Goal: Task Accomplishment & Management: Use online tool/utility

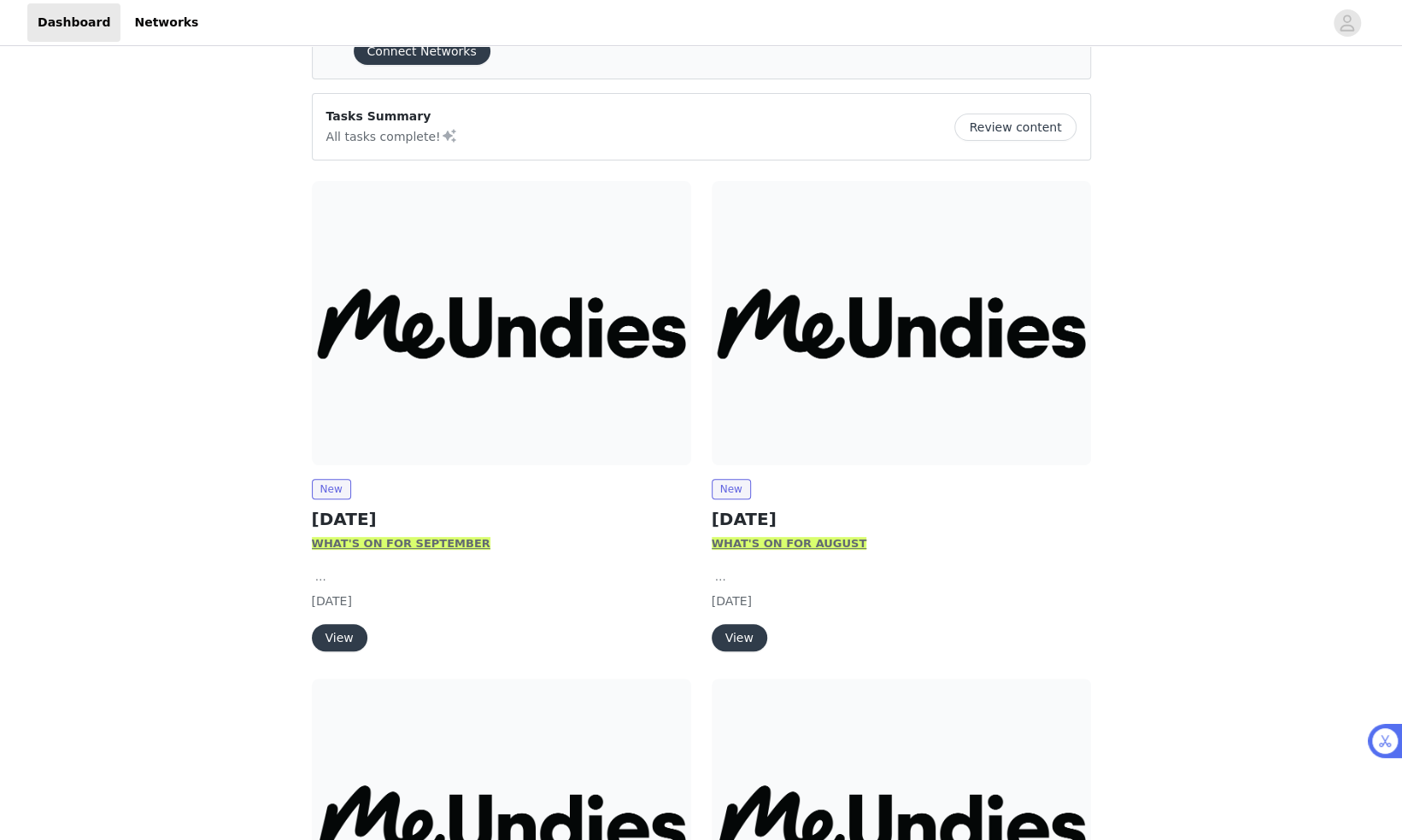
scroll to position [99, 0]
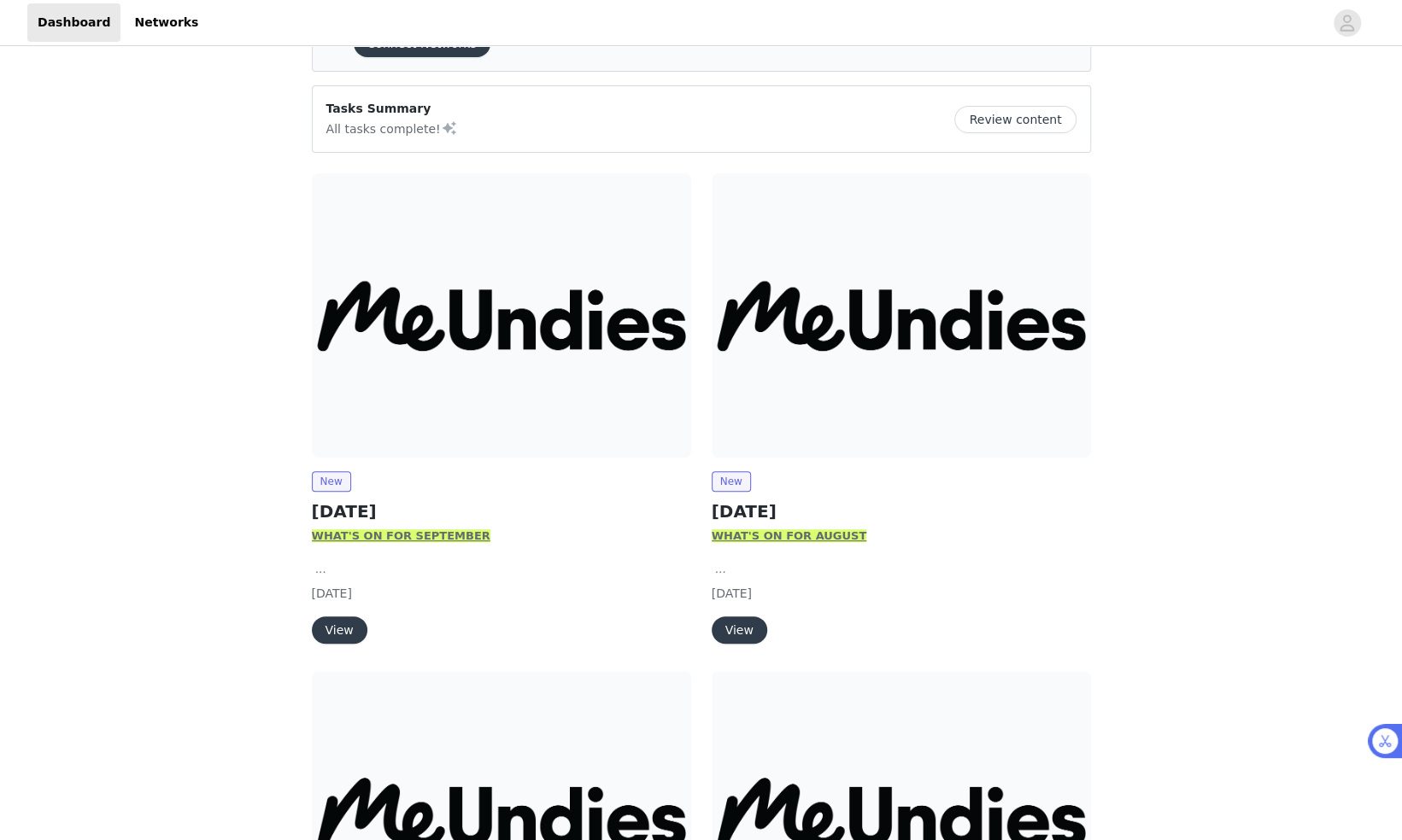
click at [347, 629] on button "View" at bounding box center [339, 630] width 55 height 27
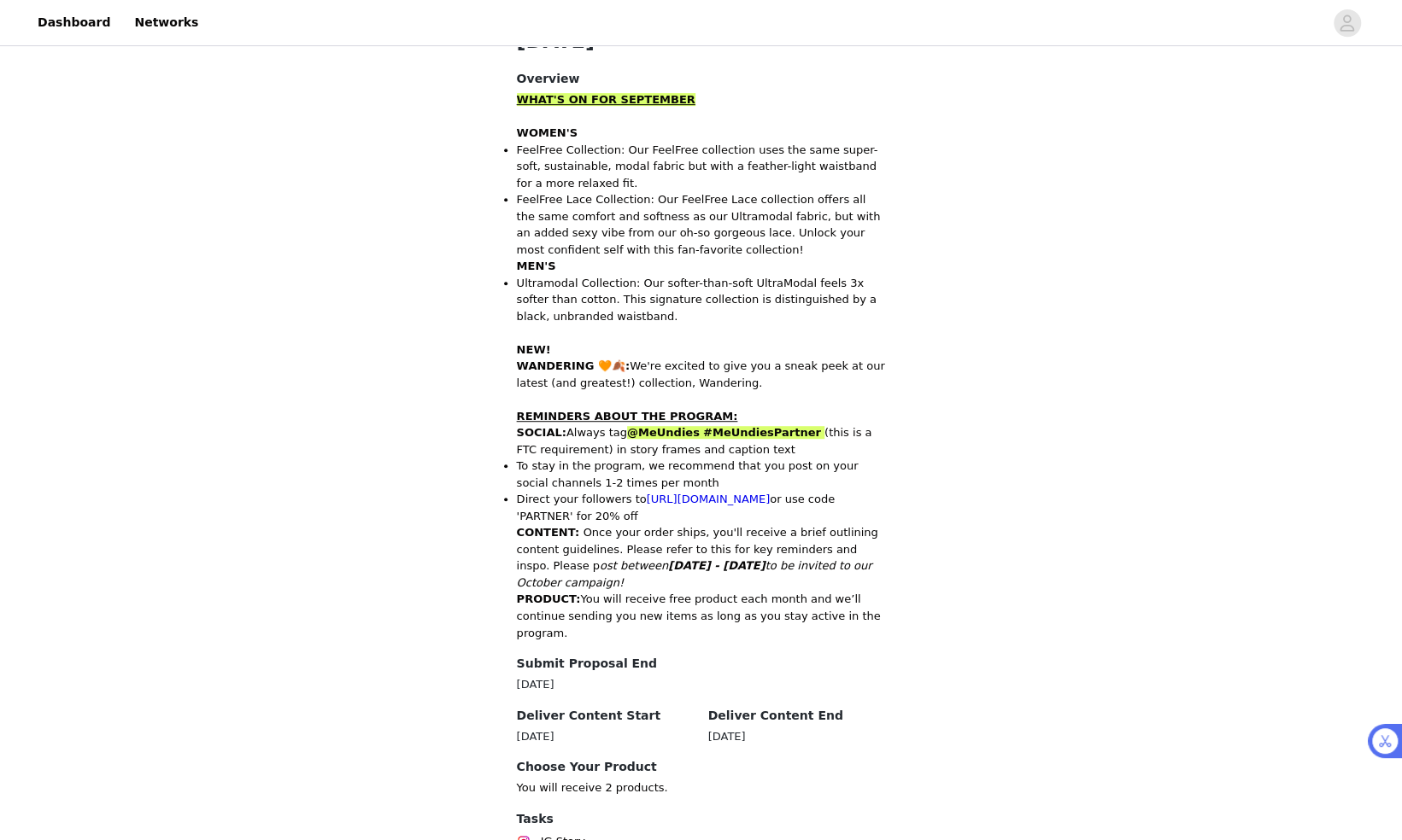
scroll to position [675, 0]
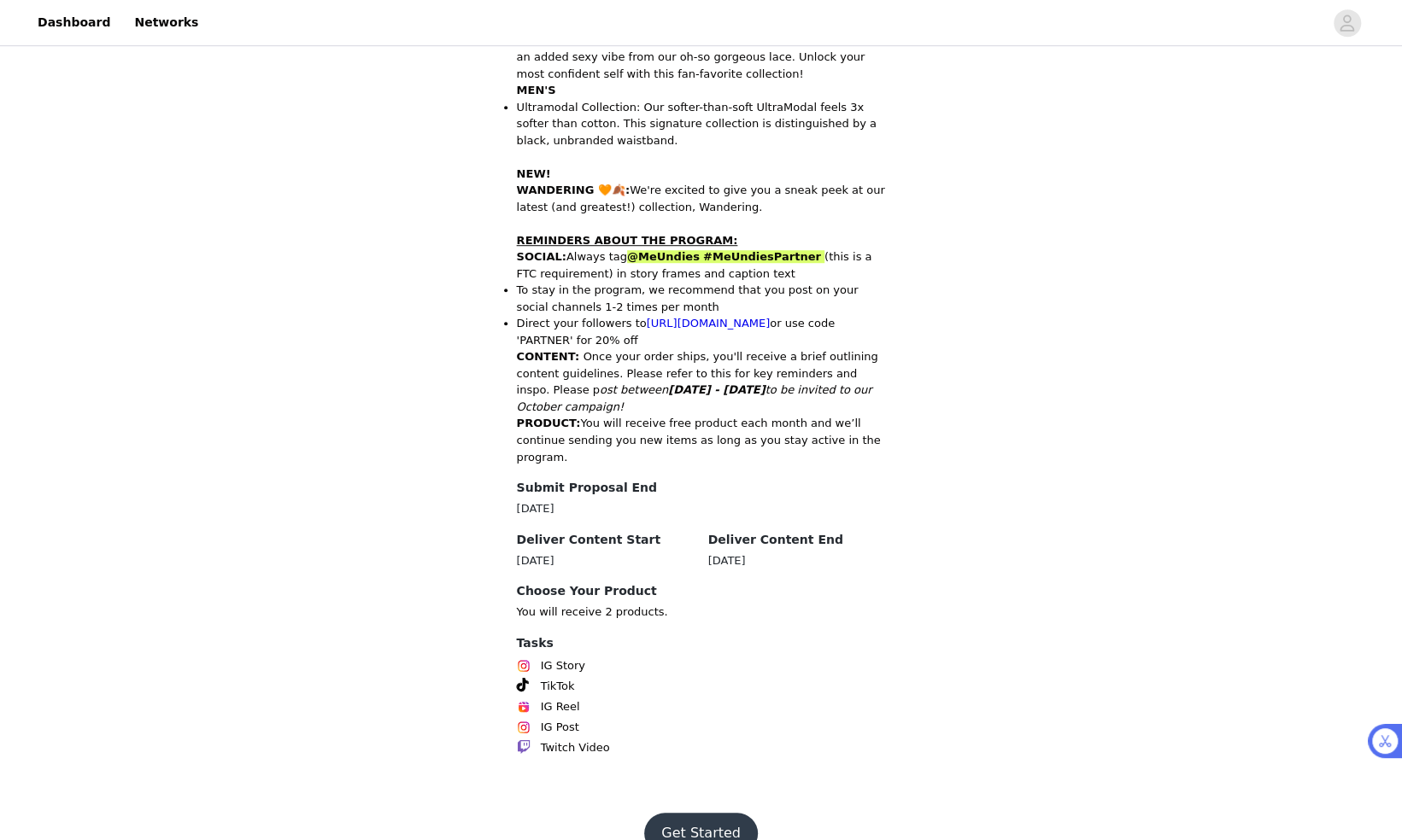
click at [706, 813] on button "Get Started" at bounding box center [700, 833] width 113 height 41
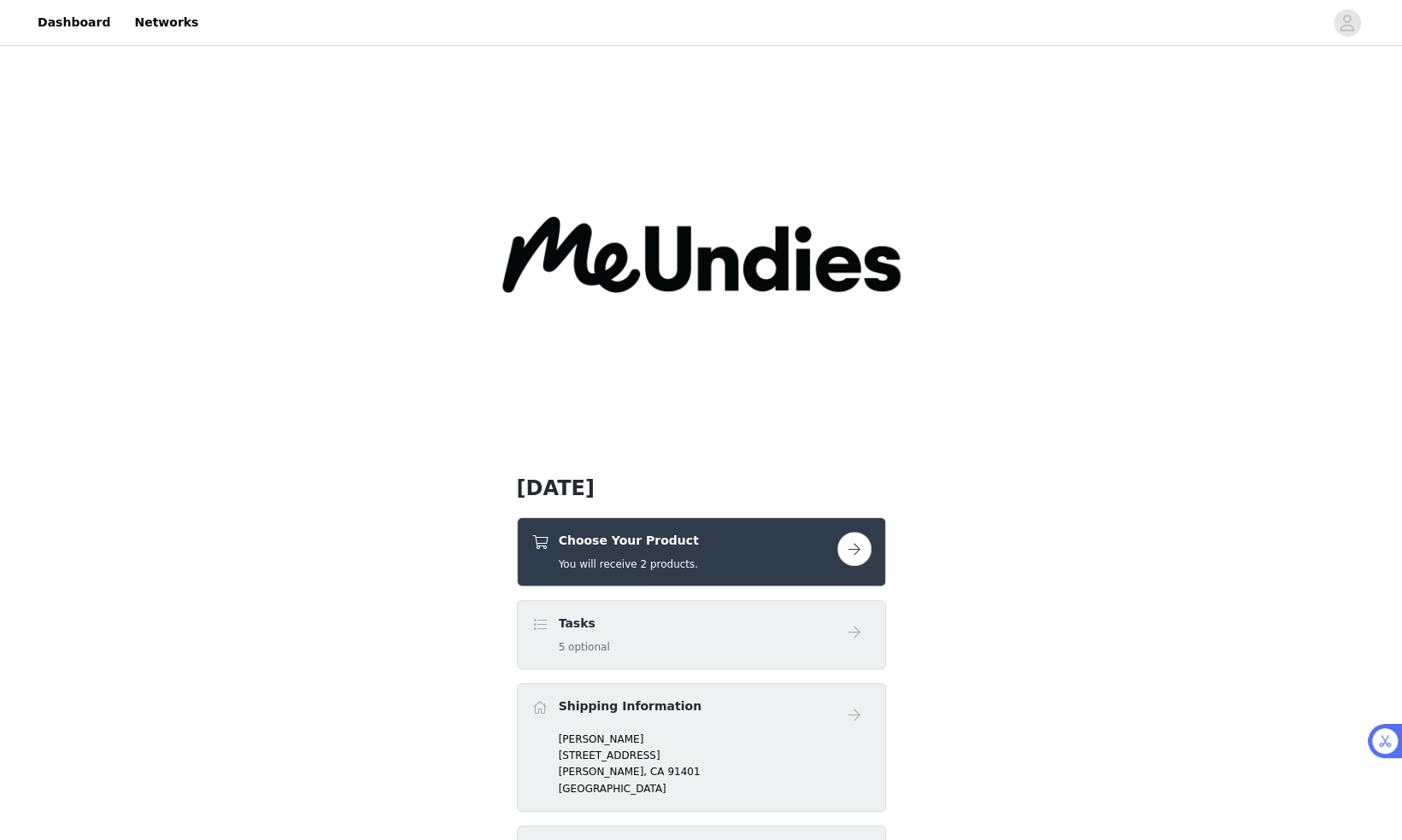
click at [857, 546] on button "button" at bounding box center [854, 549] width 35 height 35
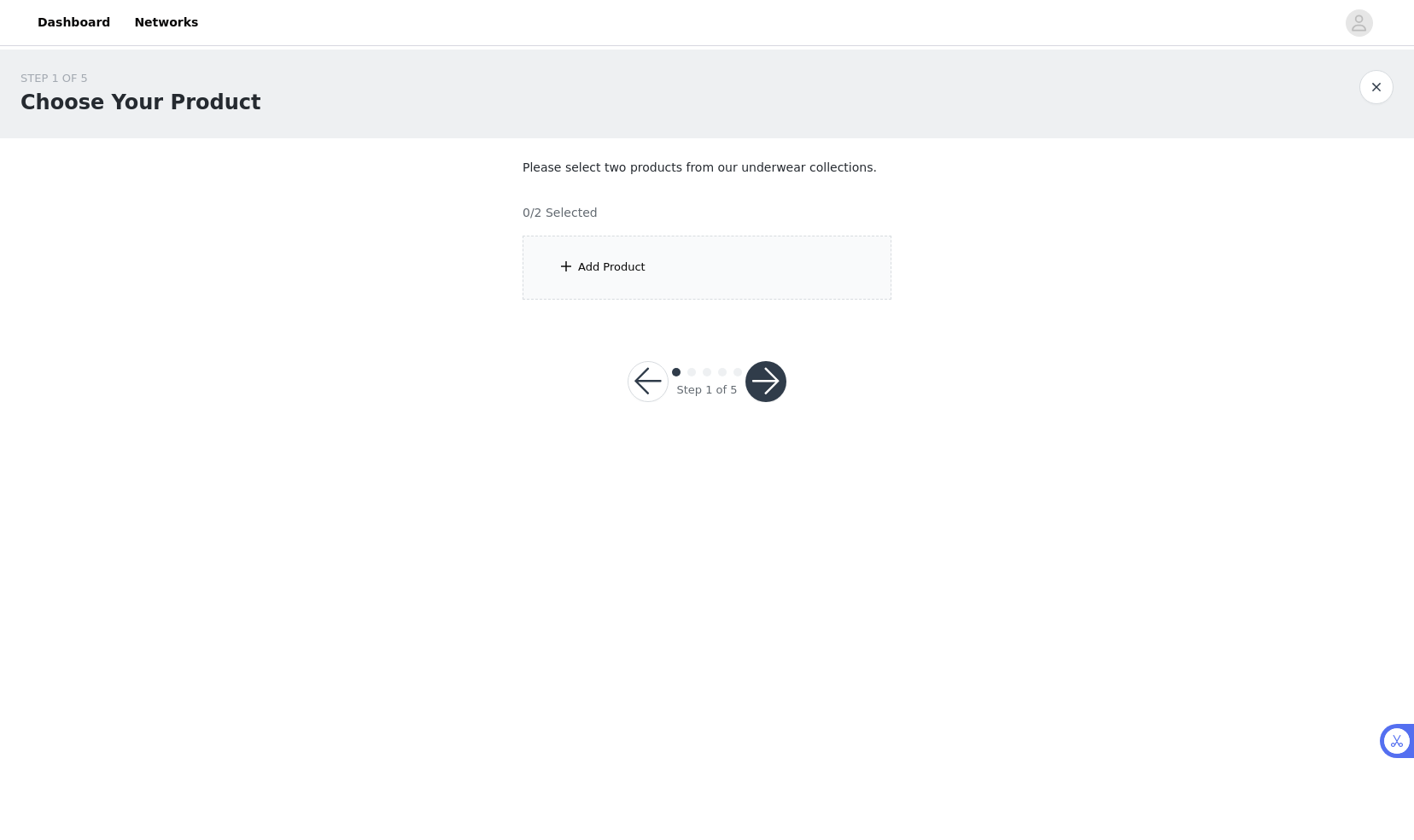
click at [767, 261] on div "Add Product" at bounding box center [707, 268] width 369 height 64
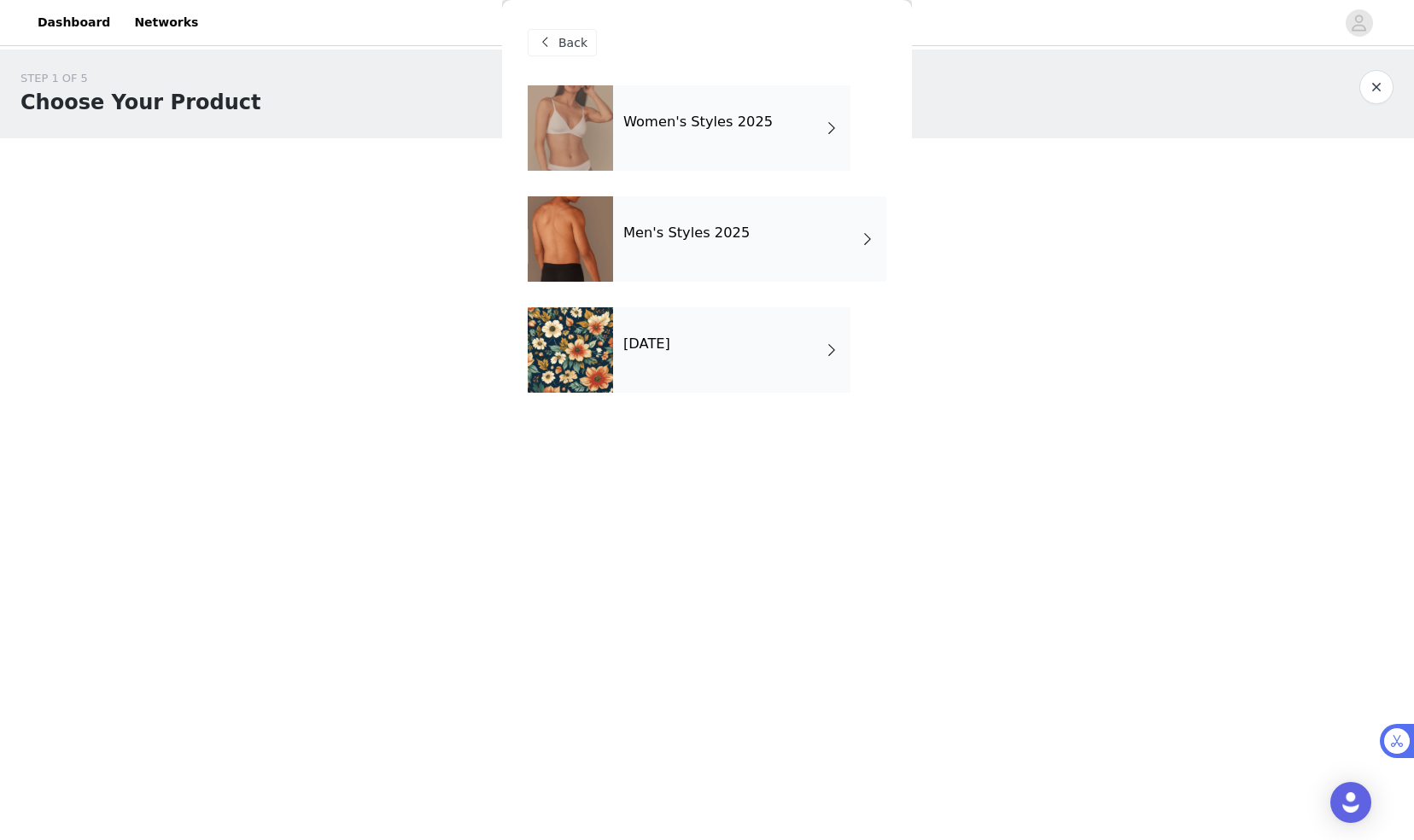
click at [764, 115] on div "Women's Styles 2025" at bounding box center [732, 127] width 238 height 85
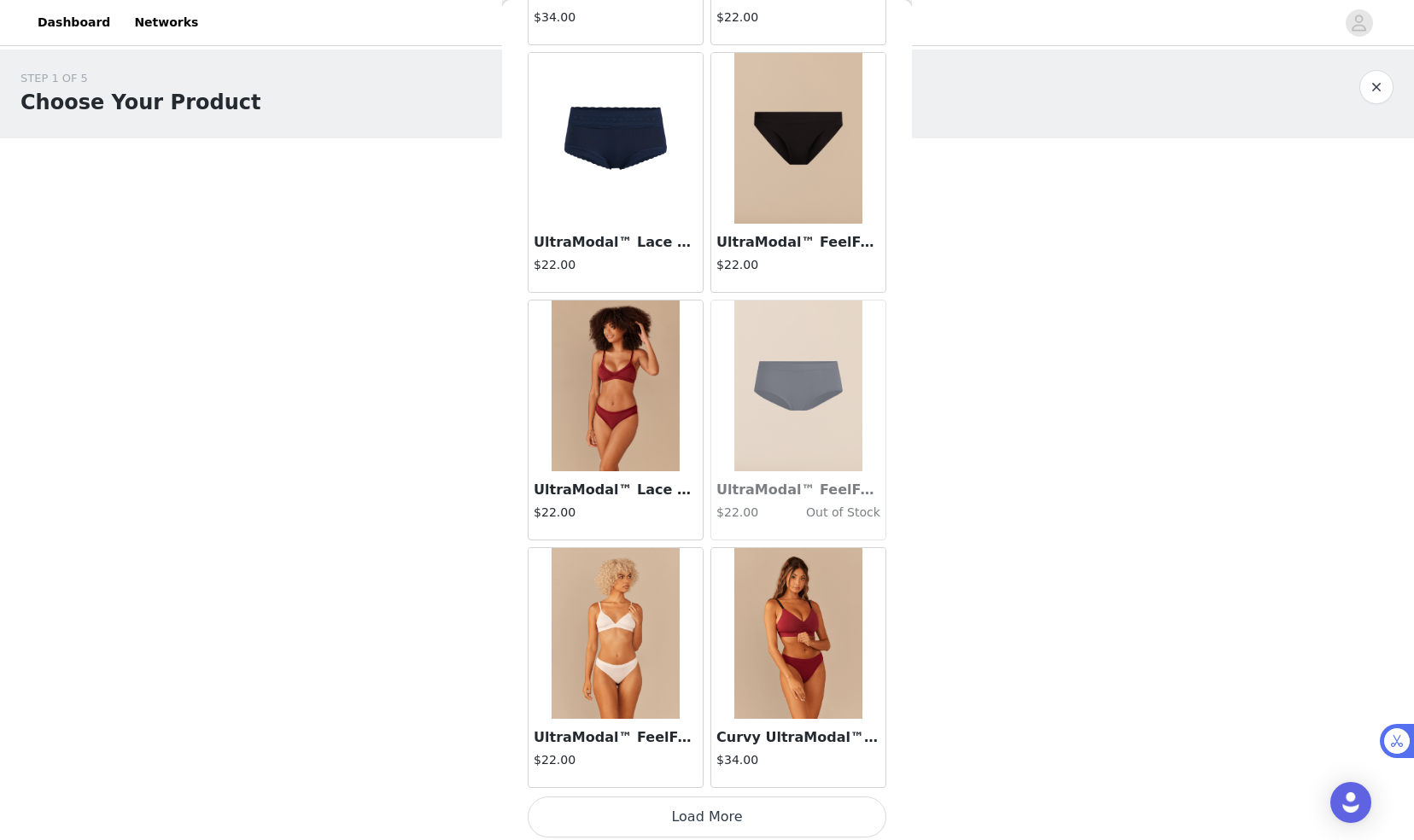
scroll to position [1766, 0]
click at [694, 815] on button "Load More" at bounding box center [707, 818] width 358 height 41
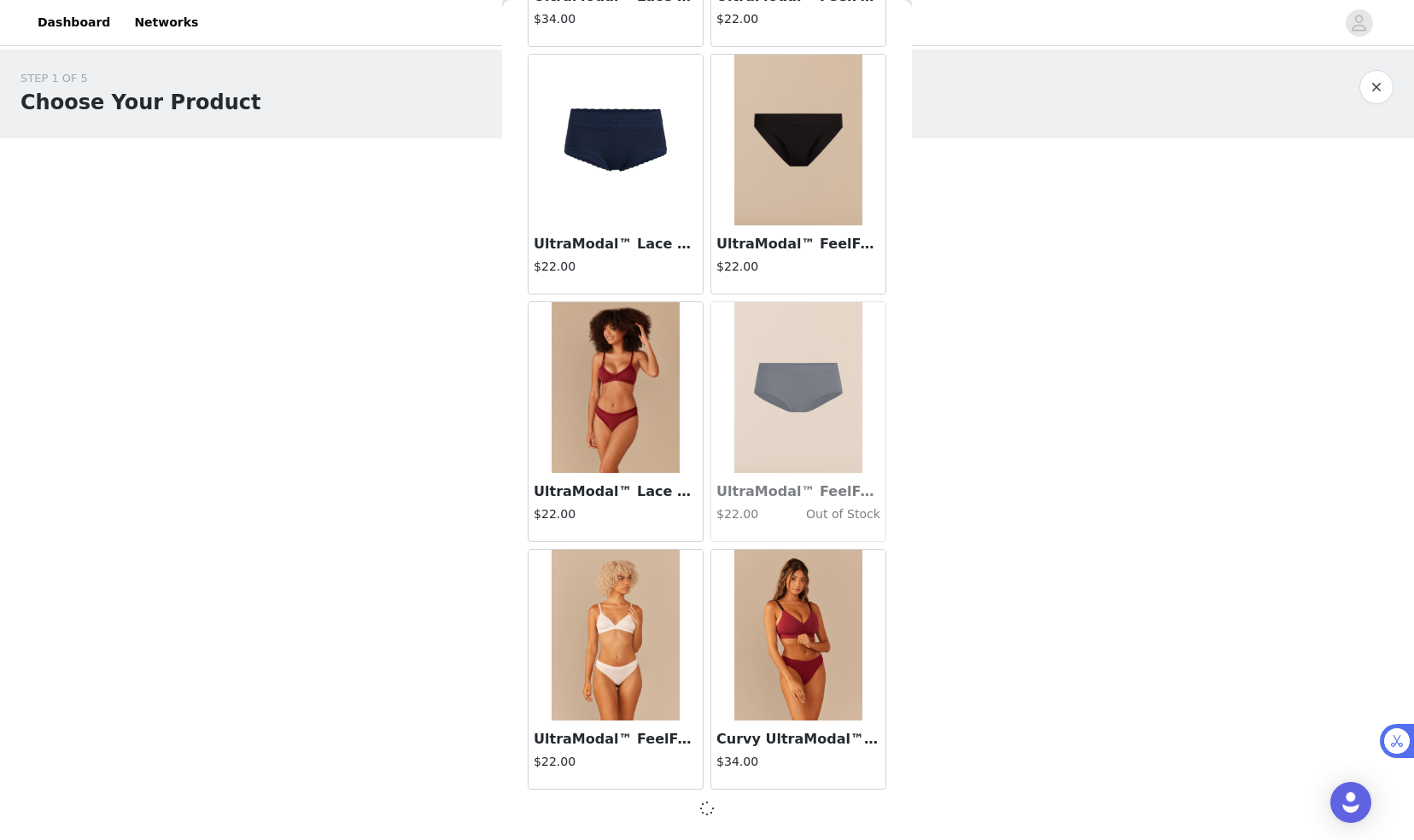
scroll to position [1759, 0]
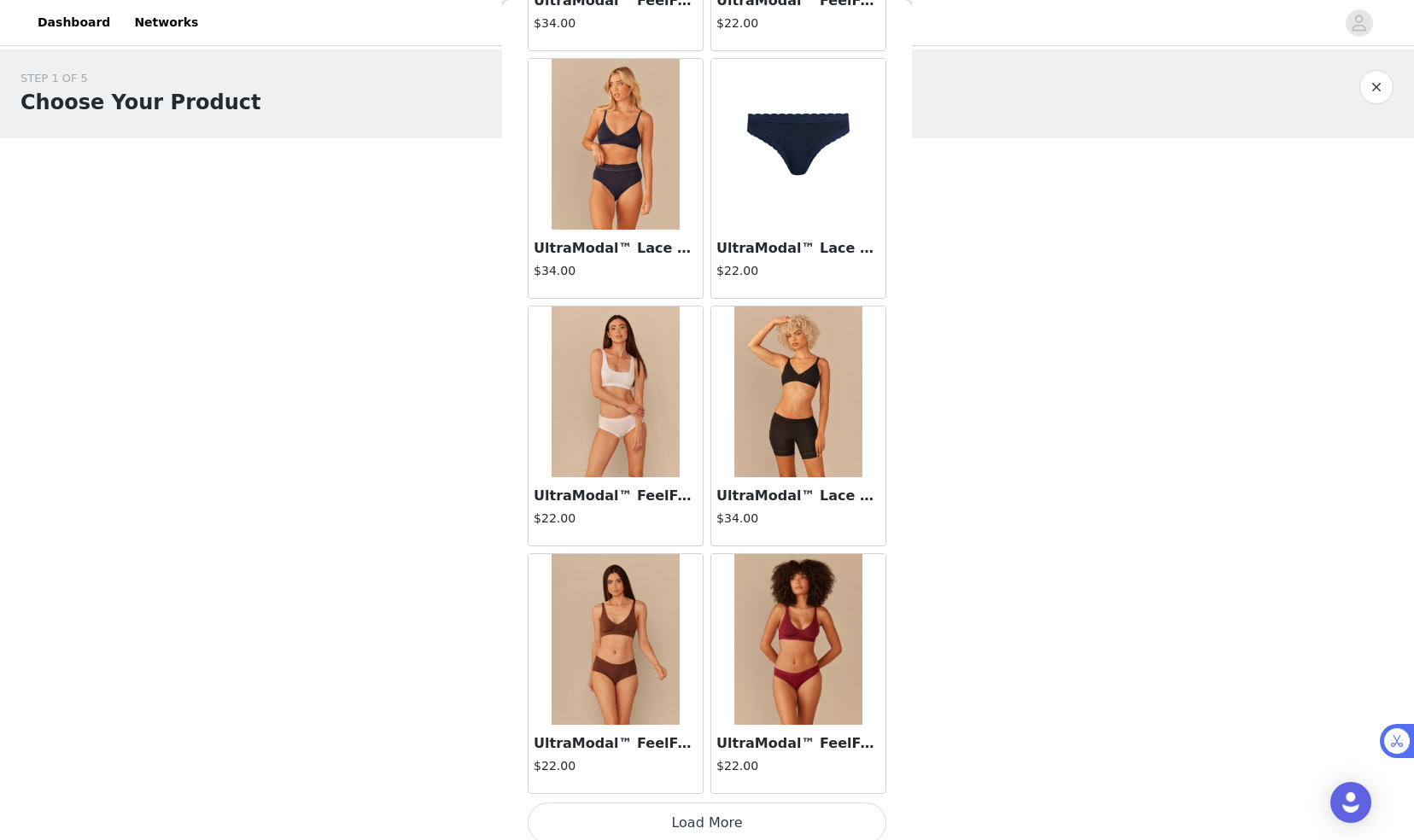
click at [719, 811] on button "Load More" at bounding box center [707, 823] width 358 height 41
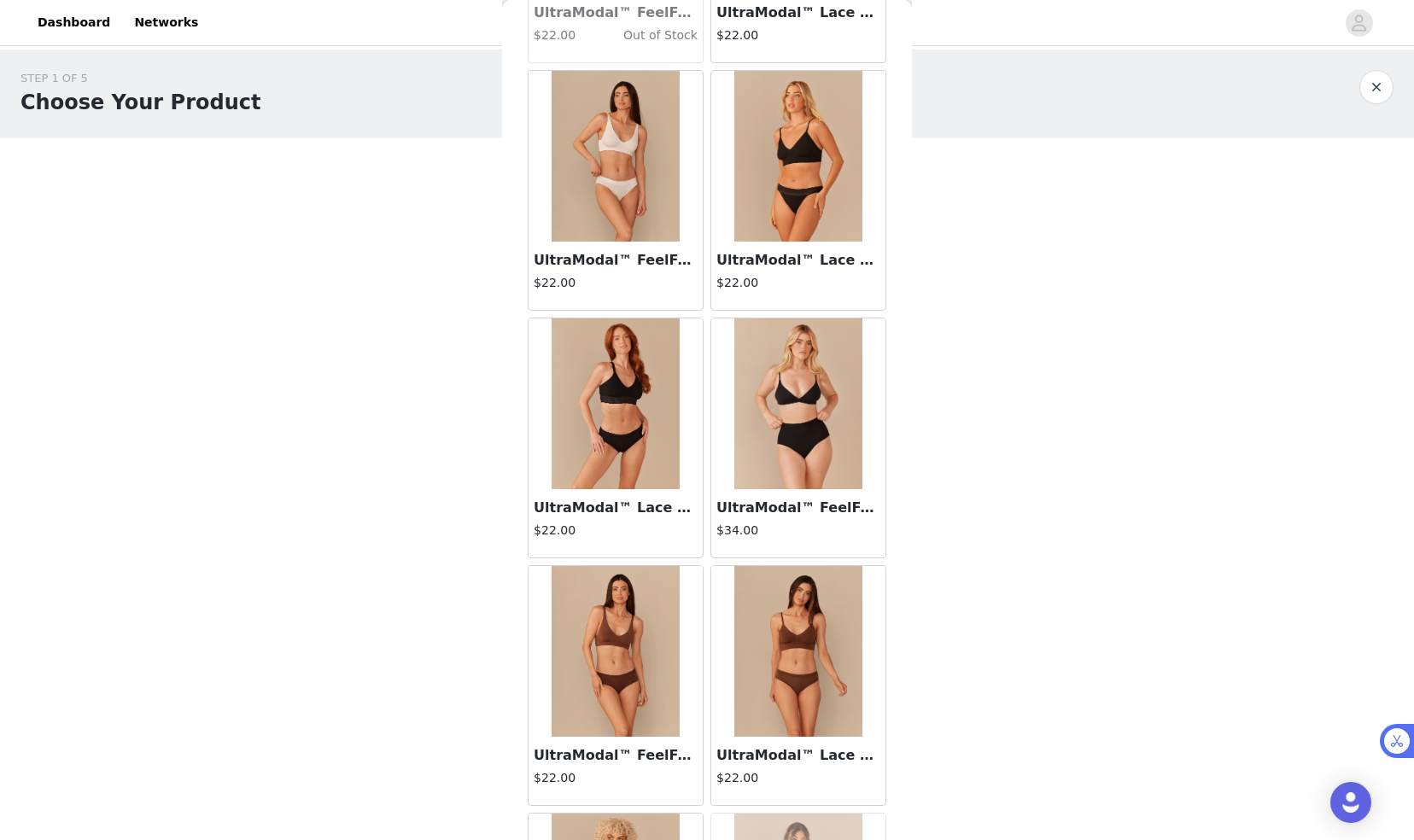
scroll to position [6707, 0]
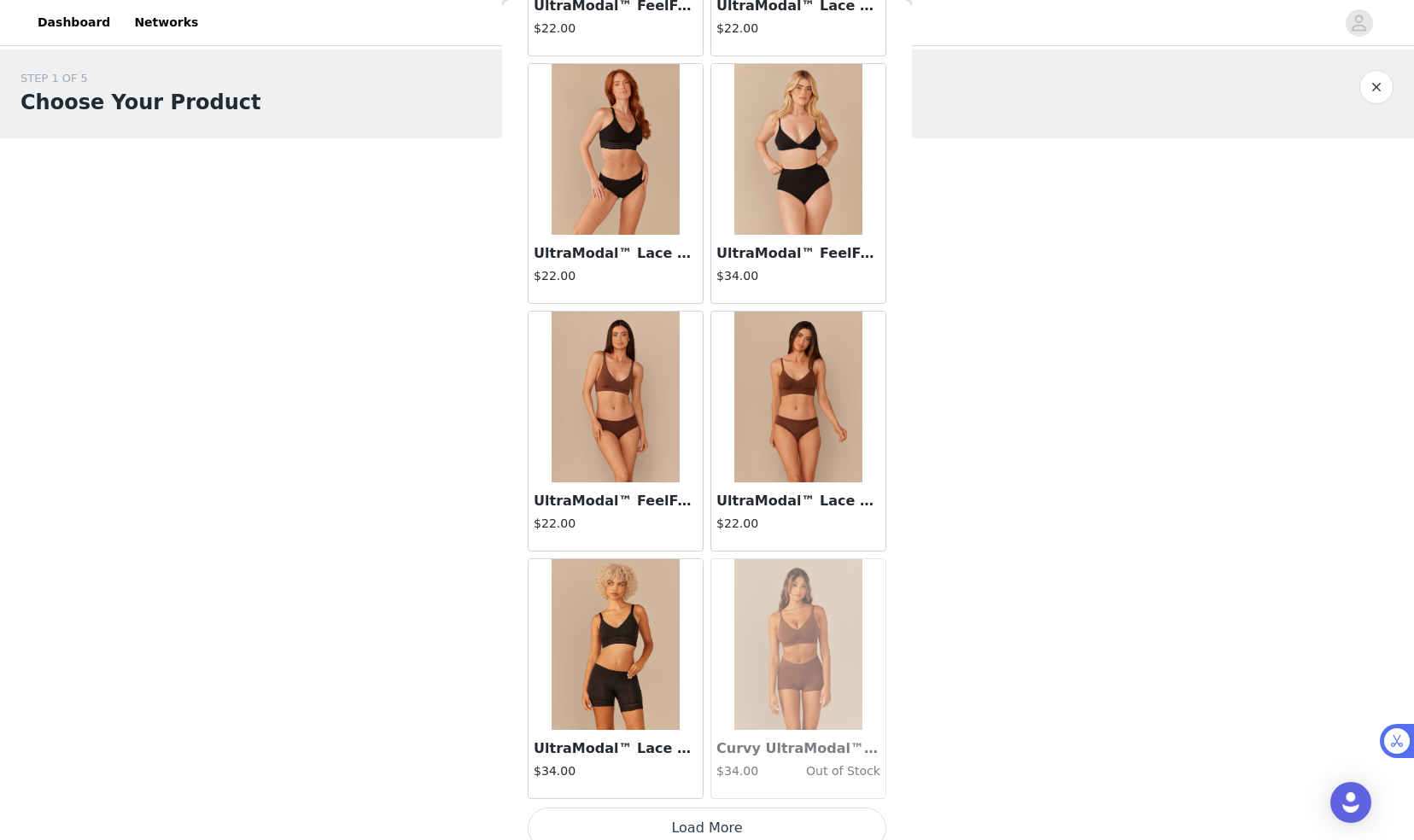
click at [690, 812] on button "Load More" at bounding box center [707, 828] width 358 height 41
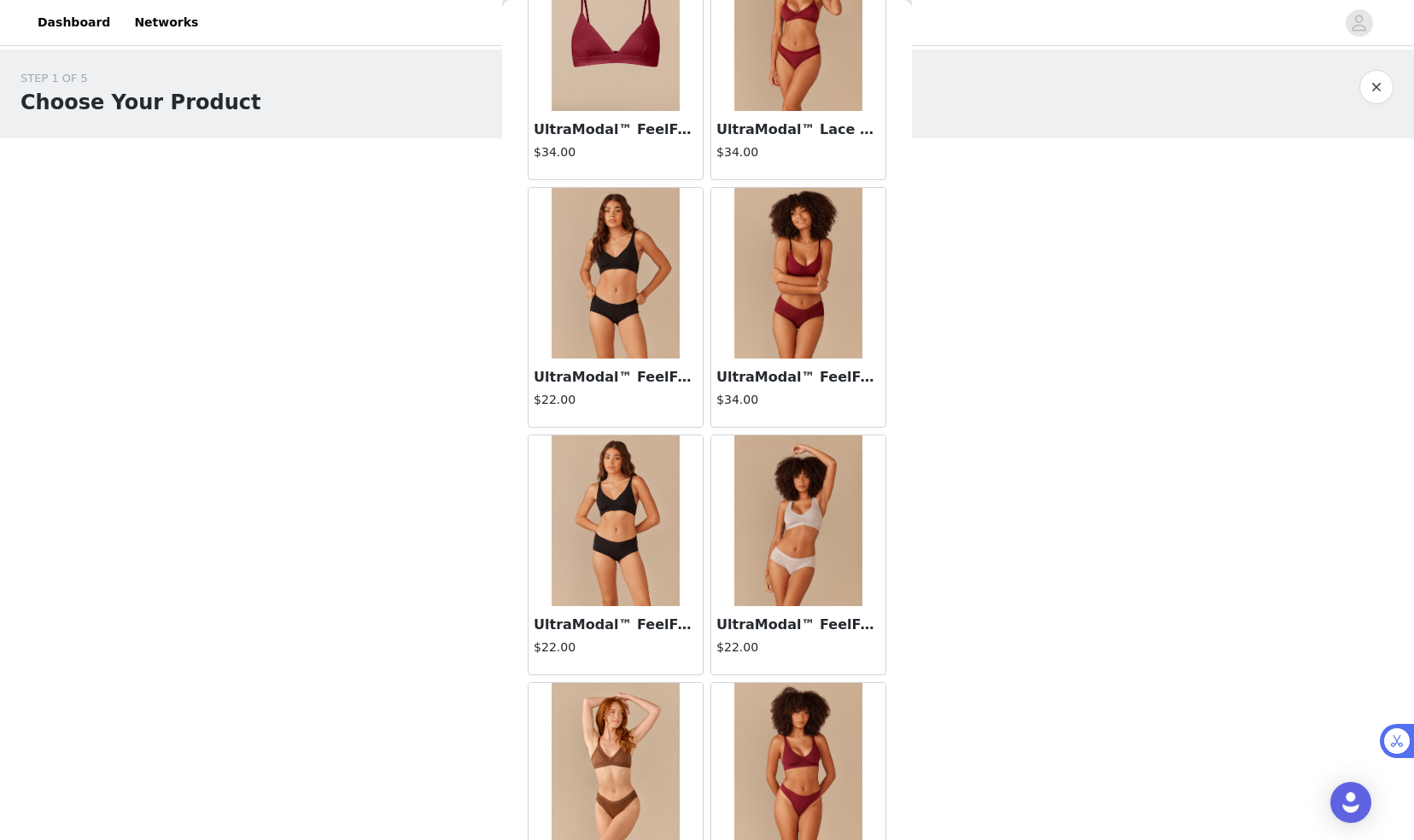
scroll to position [0, 0]
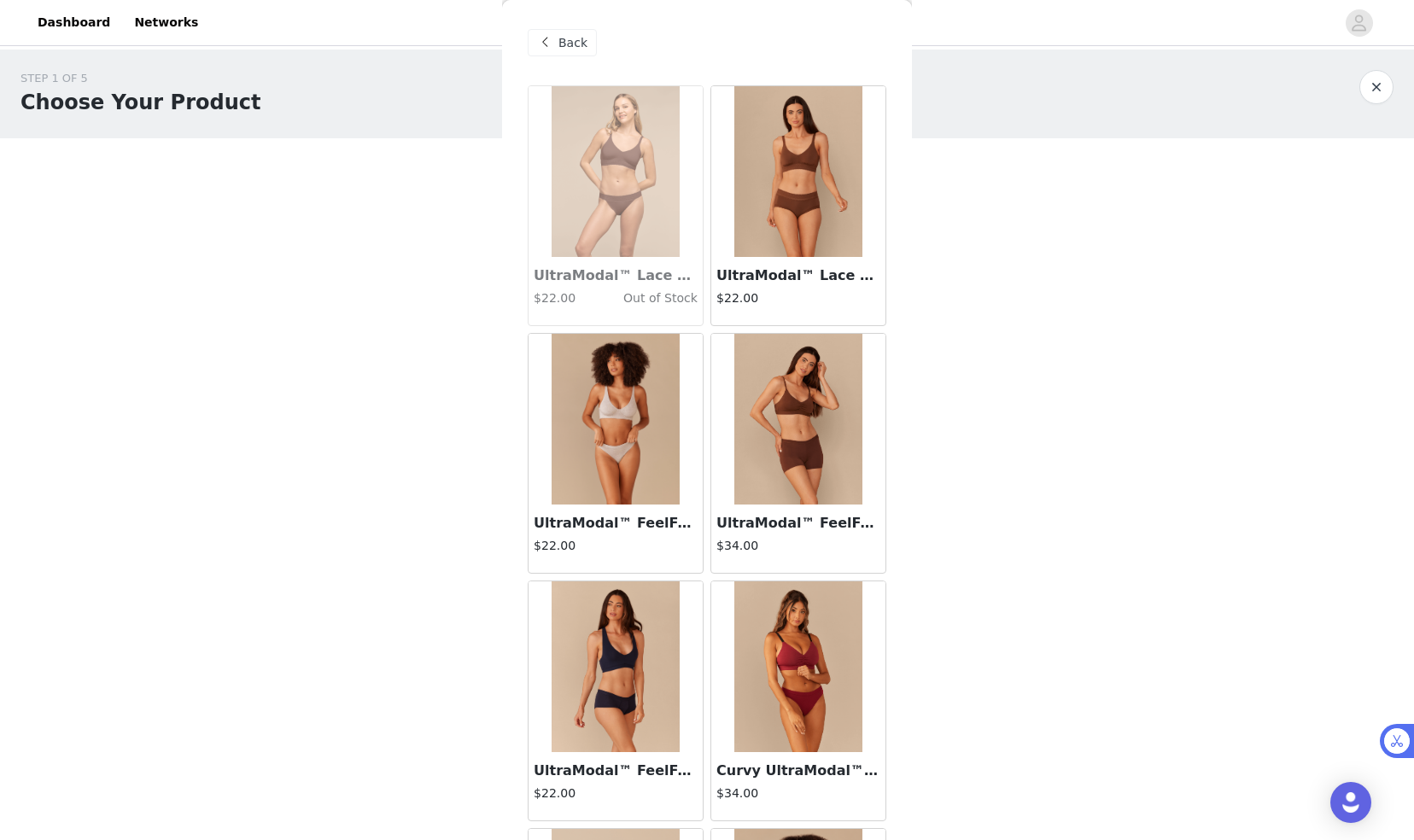
click at [553, 45] on span at bounding box center [545, 43] width 21 height 21
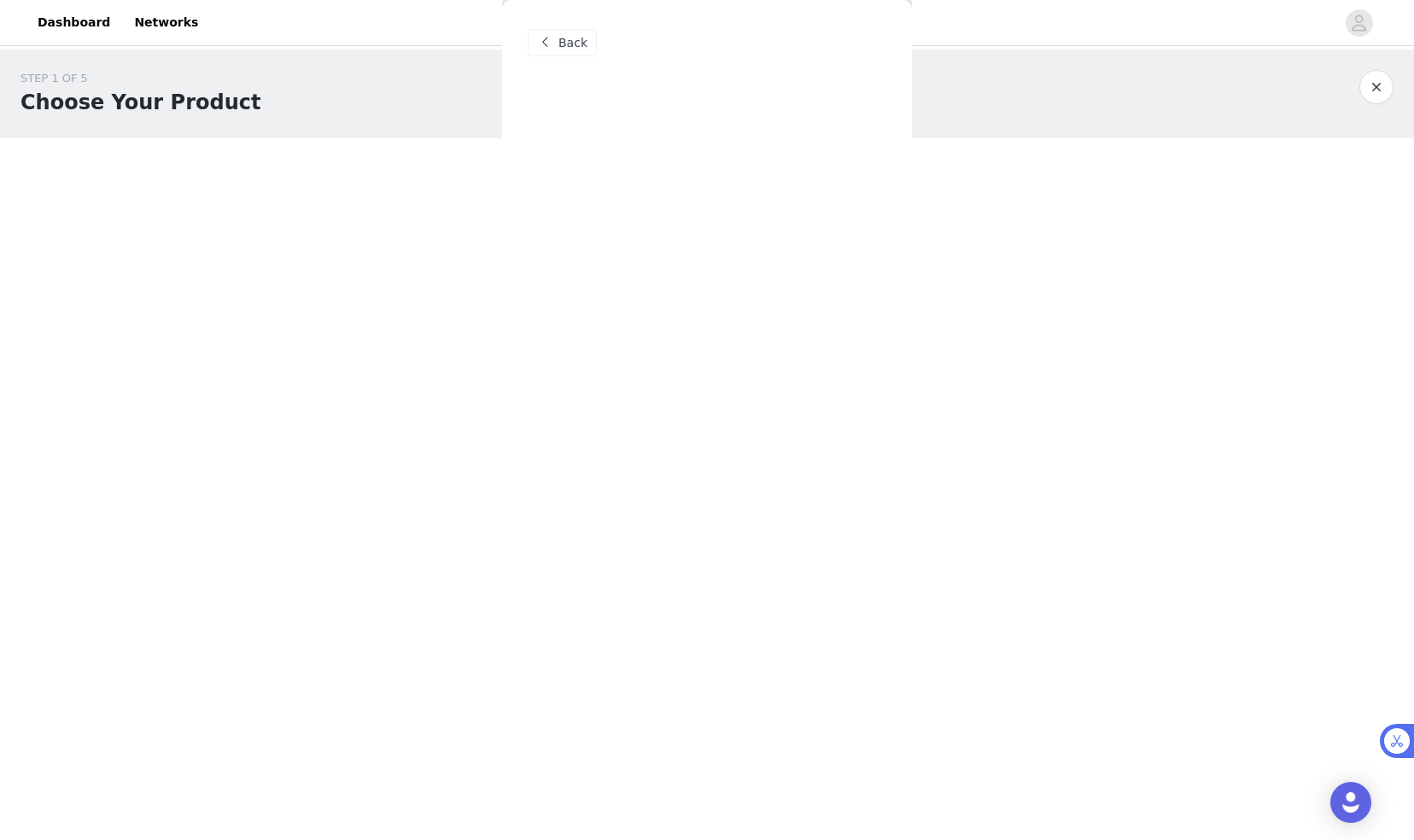
click at [553, 45] on span at bounding box center [545, 43] width 21 height 21
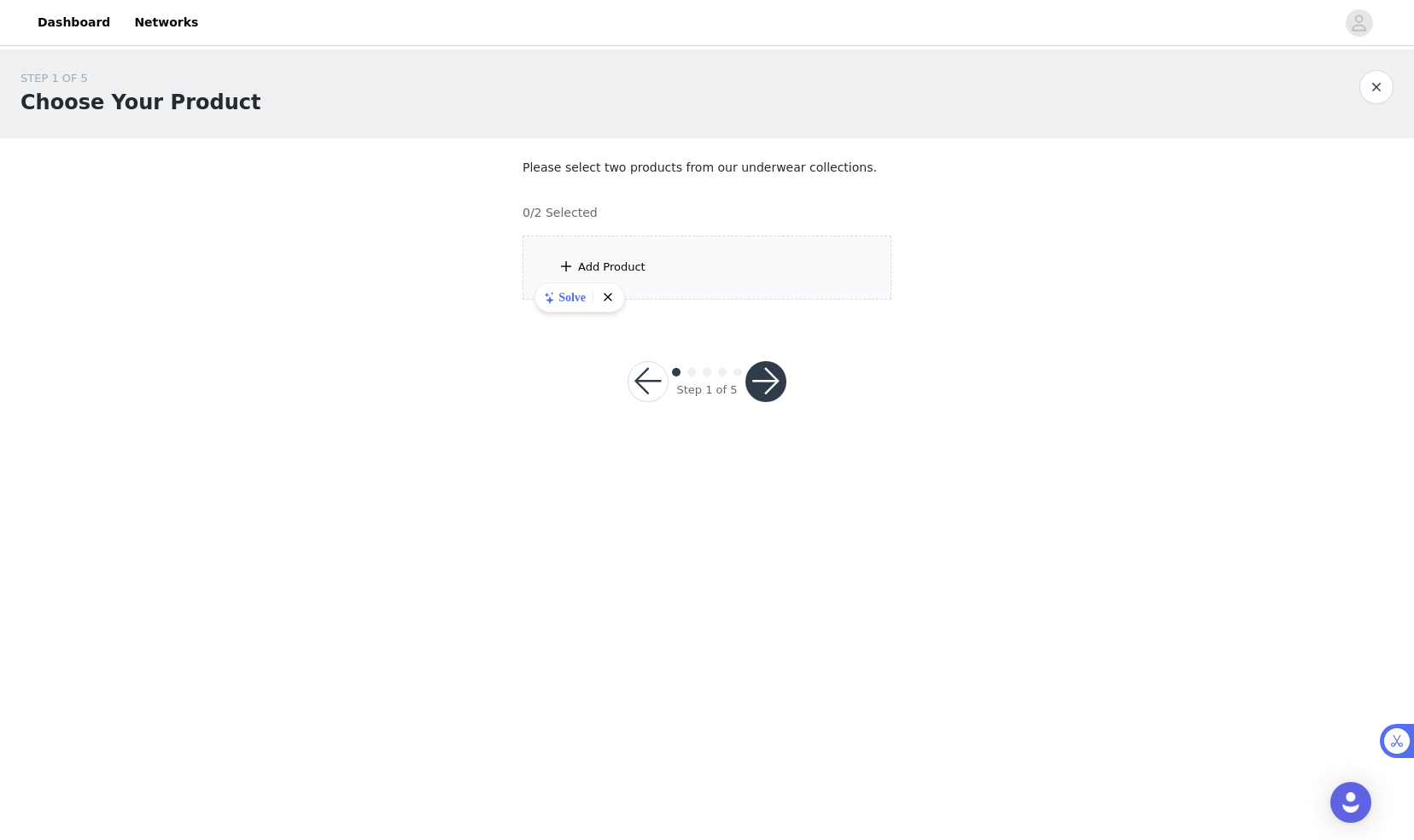
click at [664, 296] on div "Add Product" at bounding box center [707, 268] width 369 height 64
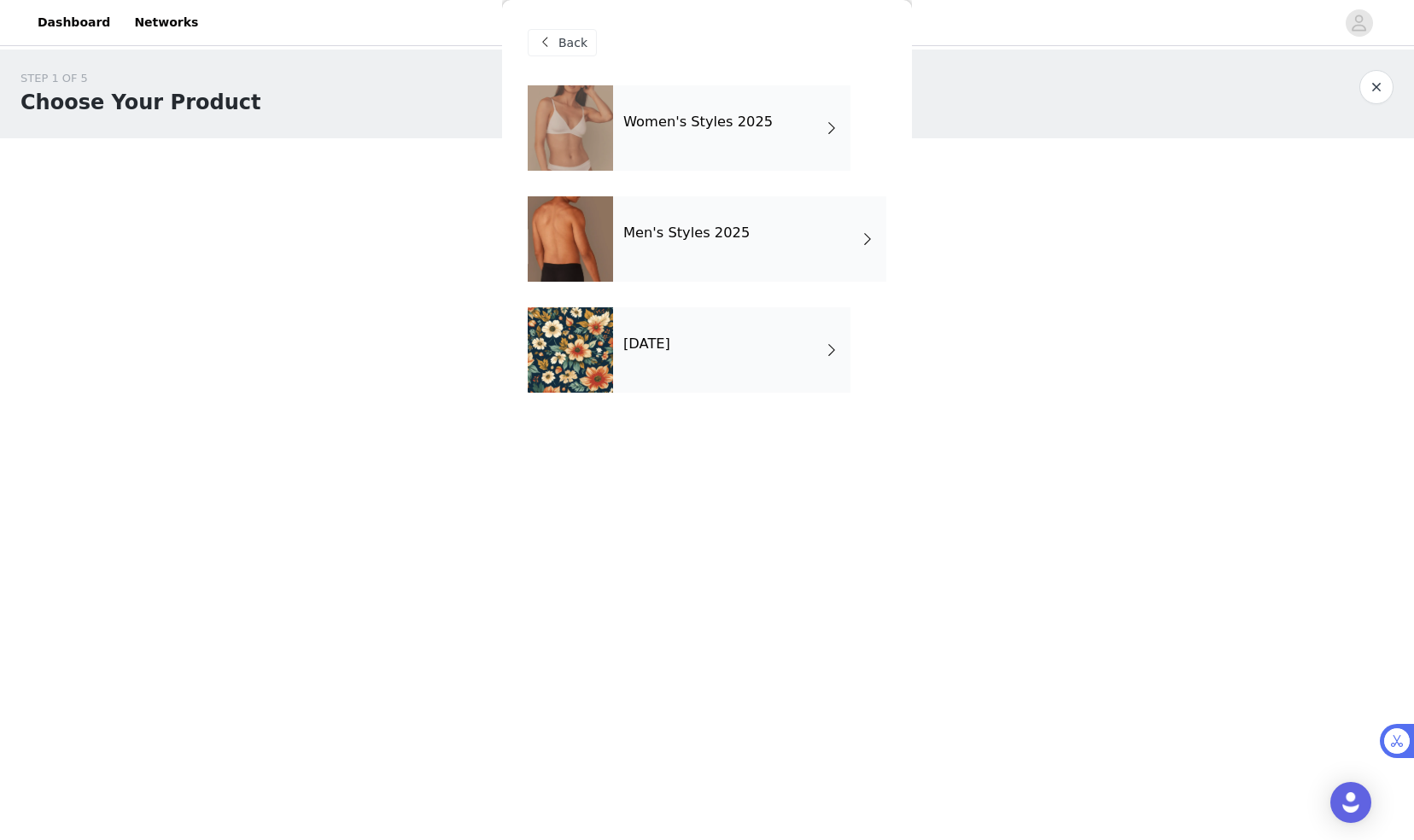
click at [703, 372] on div "[DATE]" at bounding box center [732, 350] width 238 height 85
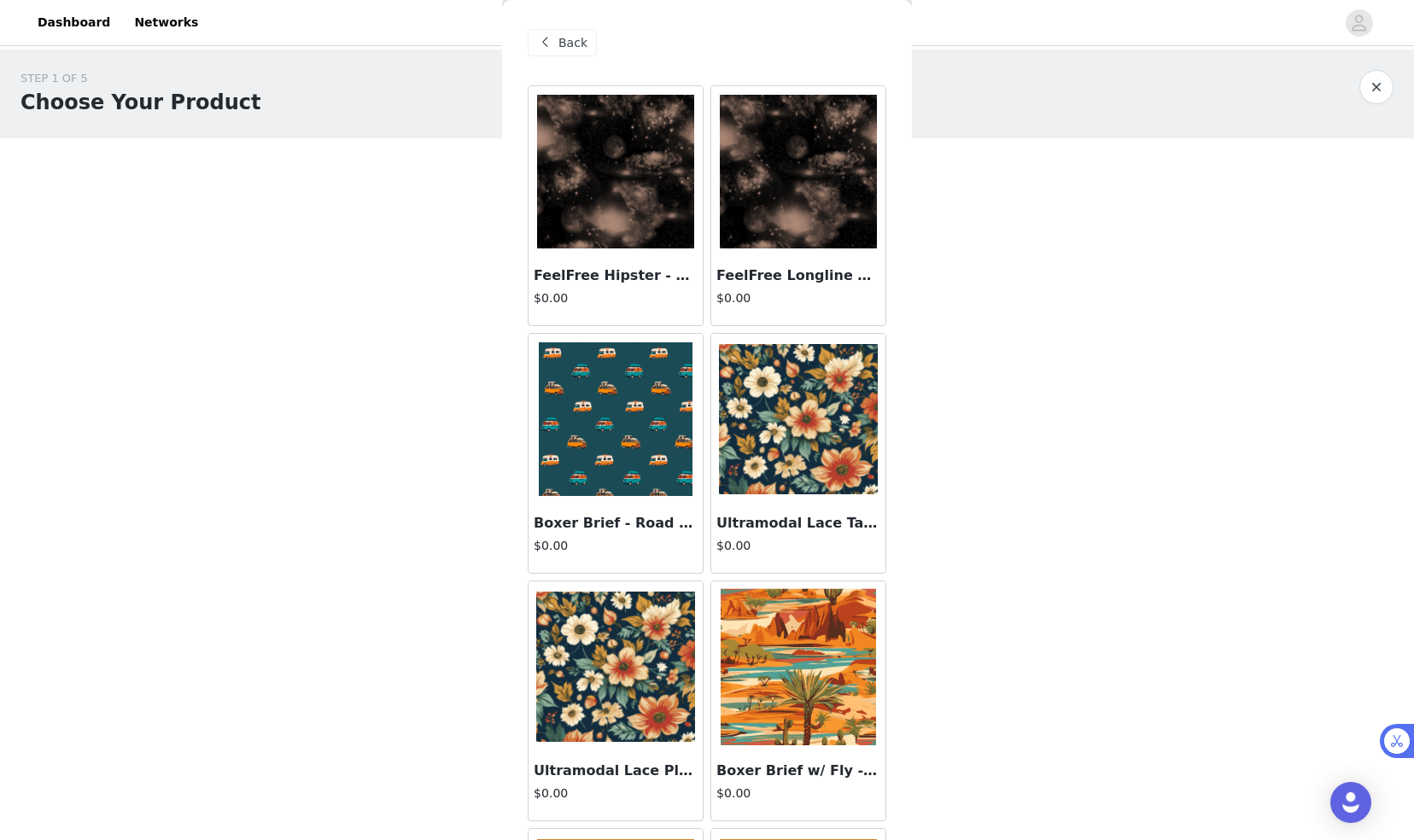
click at [640, 282] on h3 "FeelFree Hipster - Universe 2.0" at bounding box center [615, 276] width 164 height 21
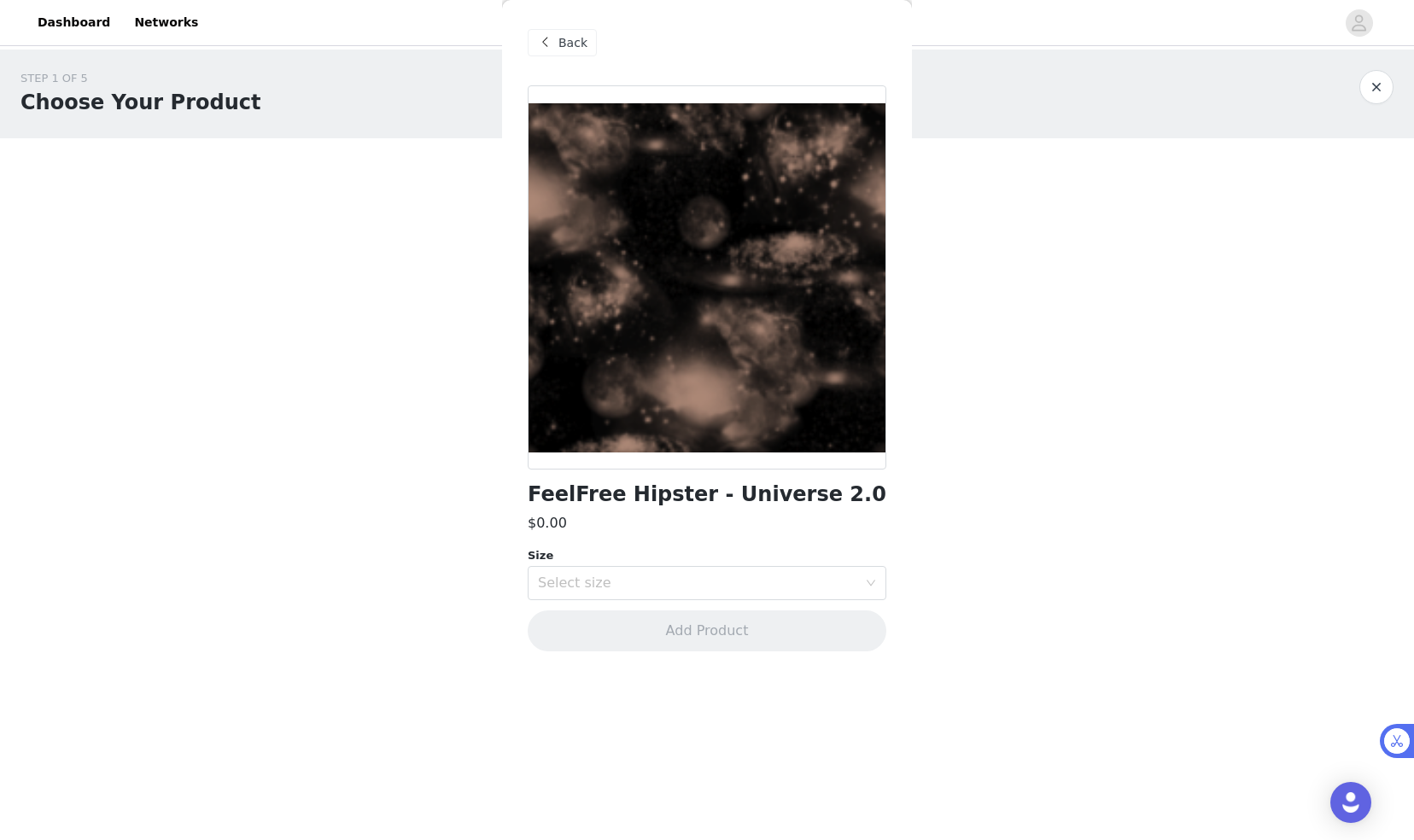
click at [561, 44] on span "Back" at bounding box center [573, 43] width 29 height 18
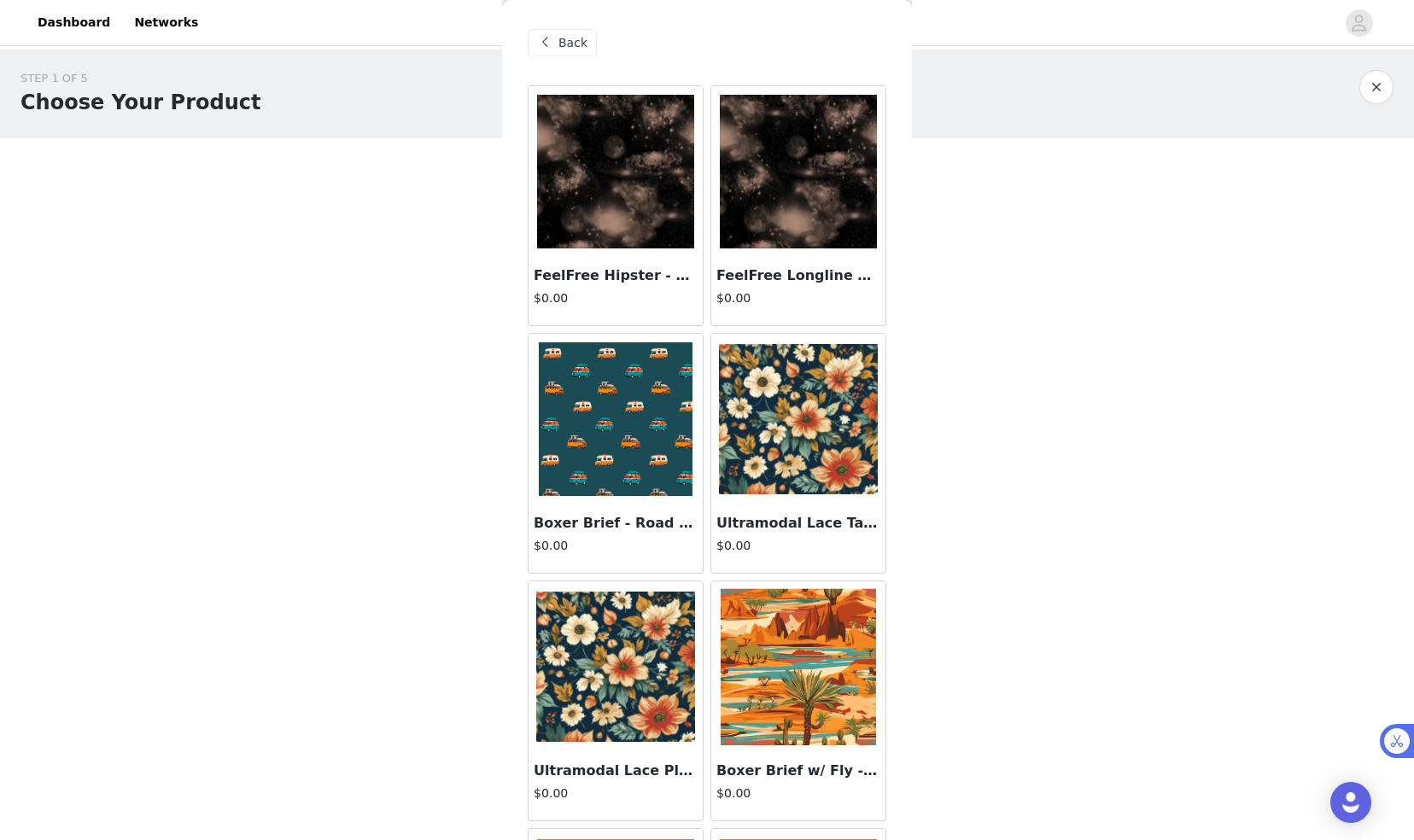
click at [784, 246] on img at bounding box center [798, 171] width 157 height 153
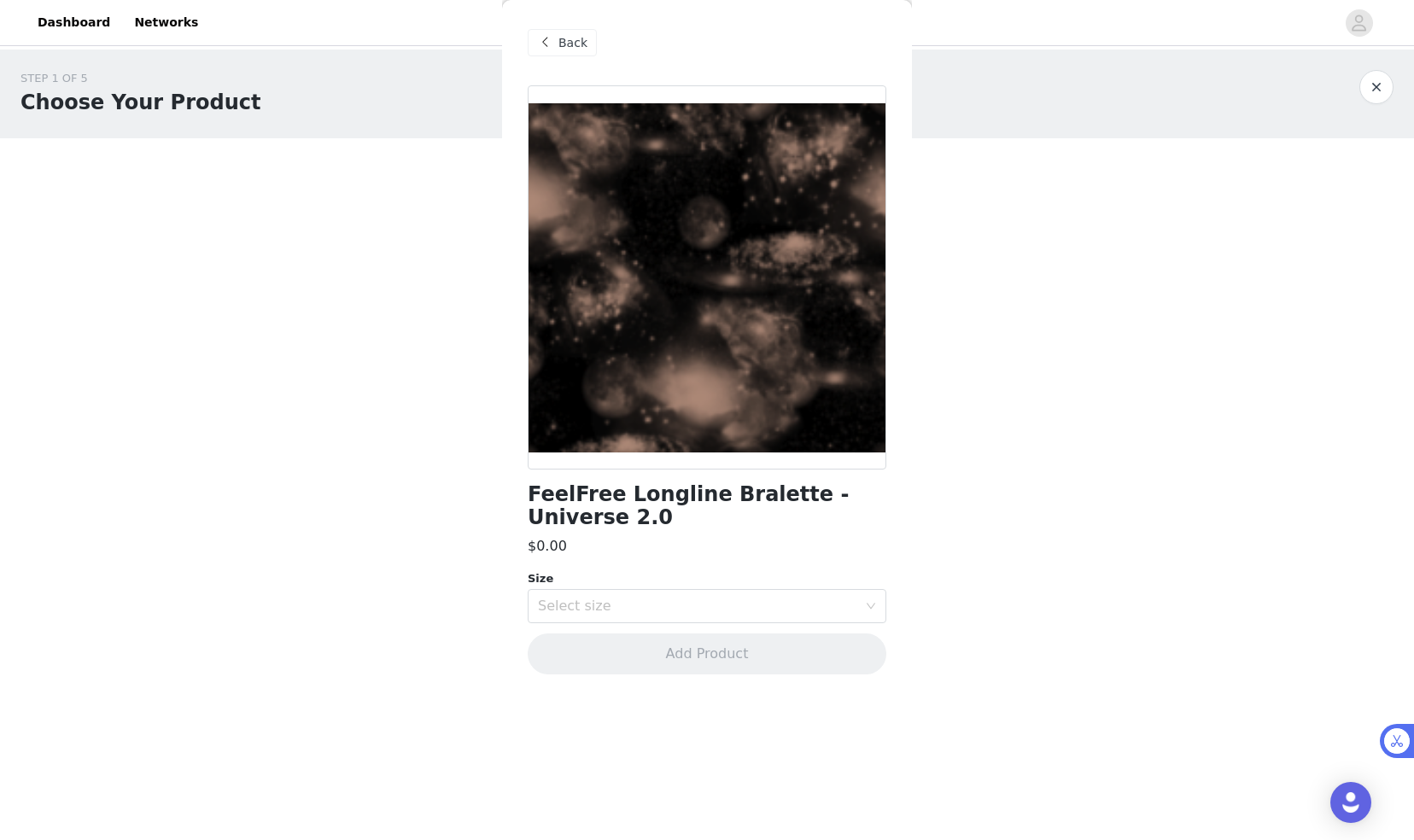
click at [568, 35] on span "Back" at bounding box center [573, 43] width 29 height 18
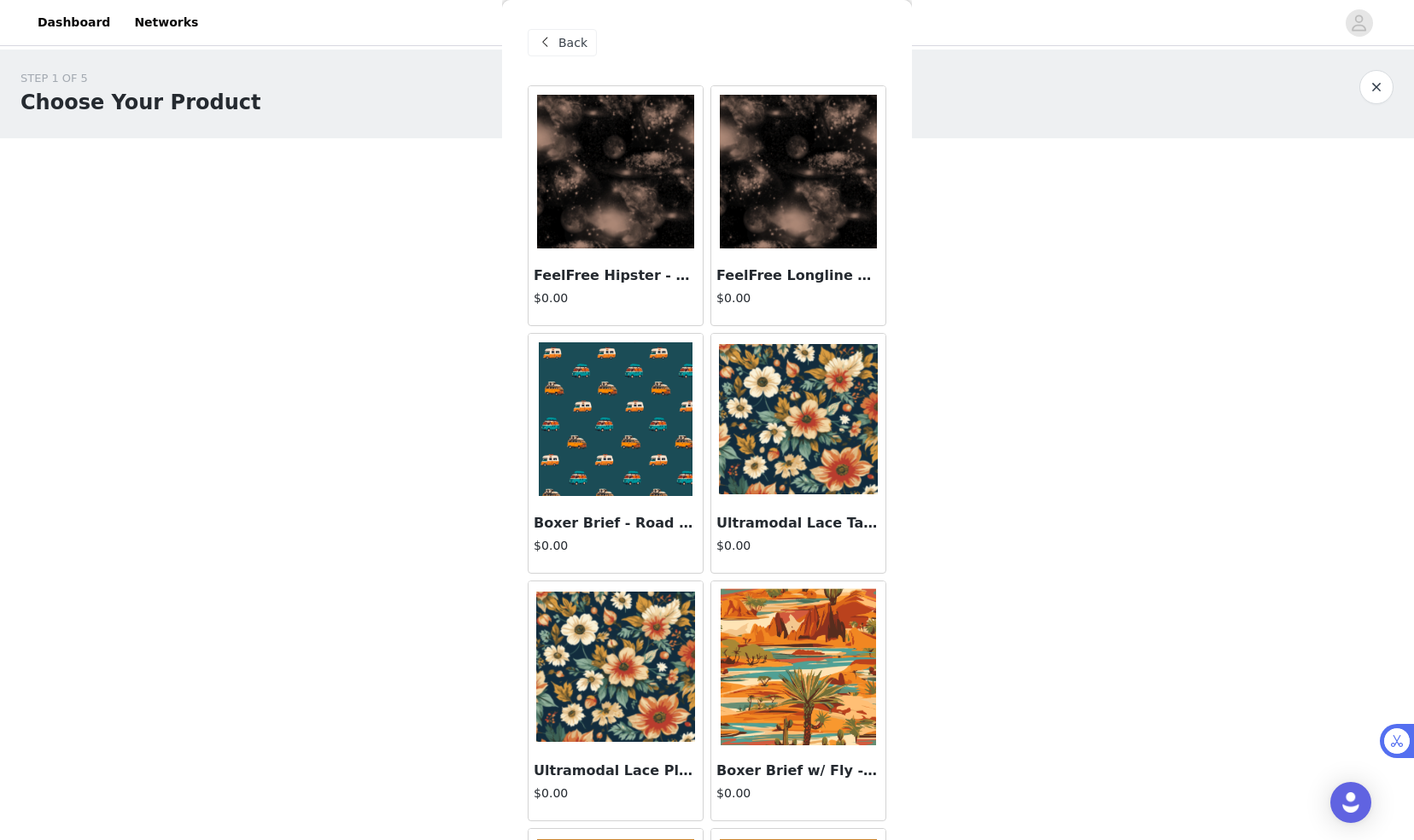
click at [549, 41] on span at bounding box center [545, 43] width 21 height 21
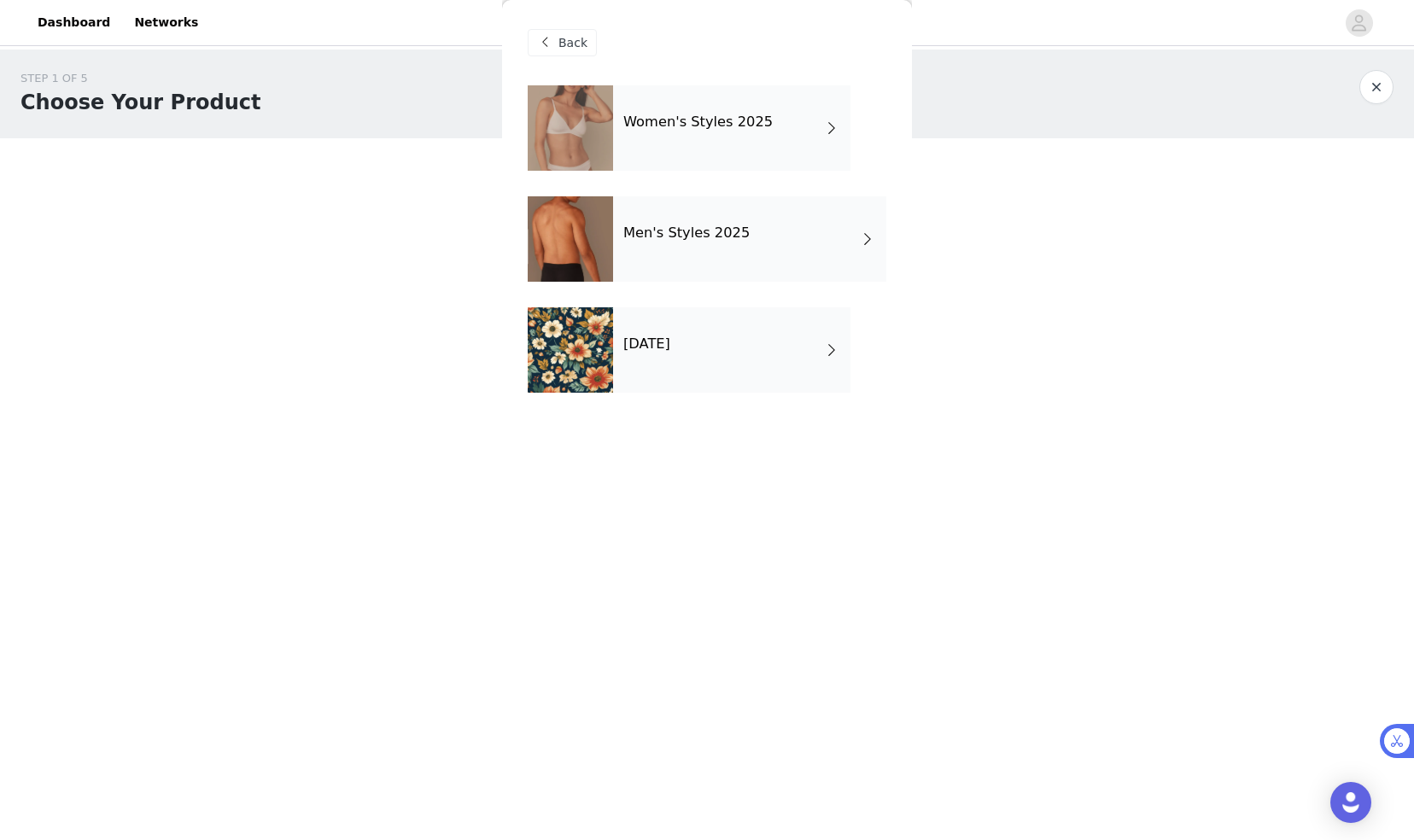
click at [677, 251] on div "Men's Styles 2025" at bounding box center [750, 239] width 273 height 85
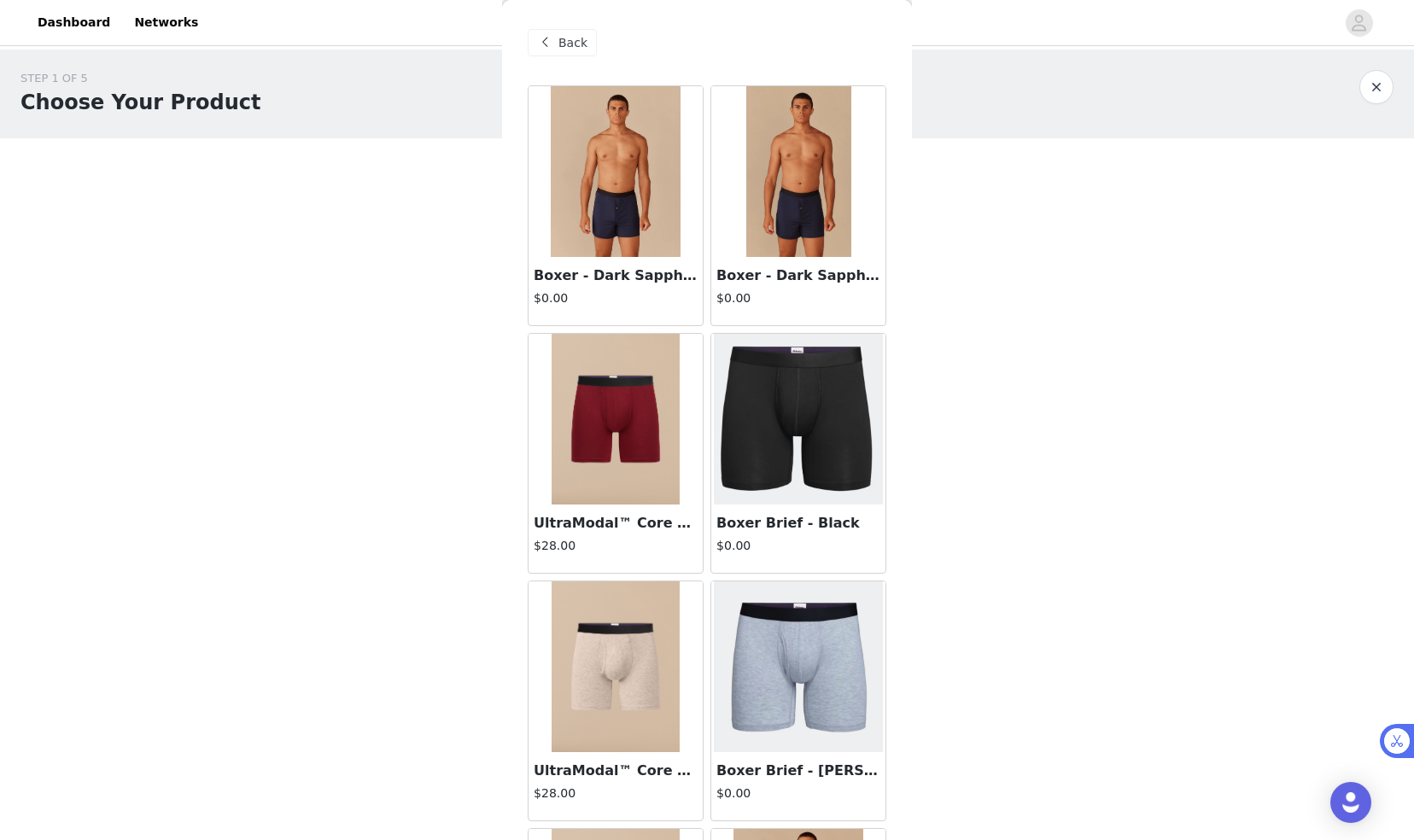
click at [576, 48] on span "Back" at bounding box center [573, 43] width 29 height 18
